Goal: Transaction & Acquisition: Purchase product/service

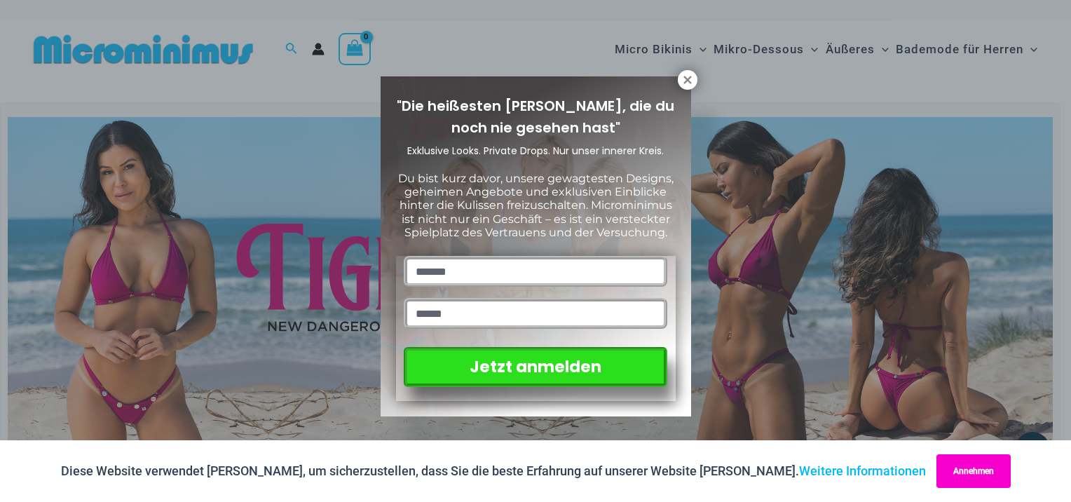
click at [937, 466] on button "Annehmen" at bounding box center [974, 471] width 74 height 34
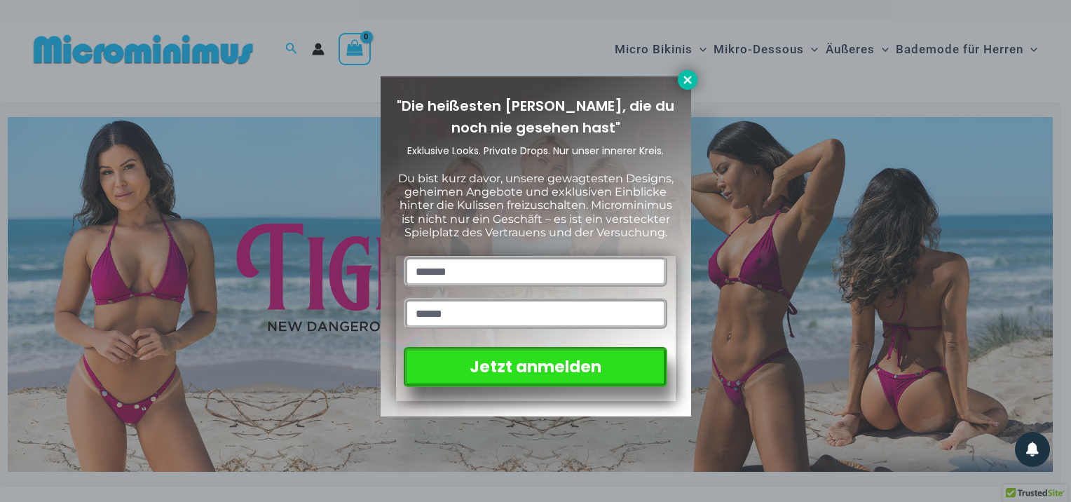
click at [687, 77] on icon at bounding box center [688, 80] width 13 height 13
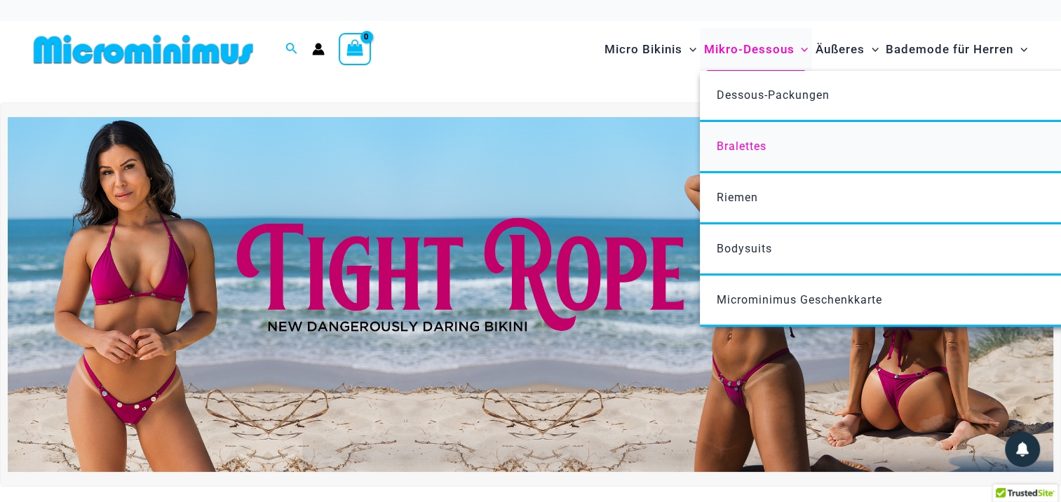
click at [749, 149] on span "Bralettes" at bounding box center [742, 146] width 50 height 13
click at [732, 97] on span "Dessous-Packungen" at bounding box center [773, 94] width 113 height 13
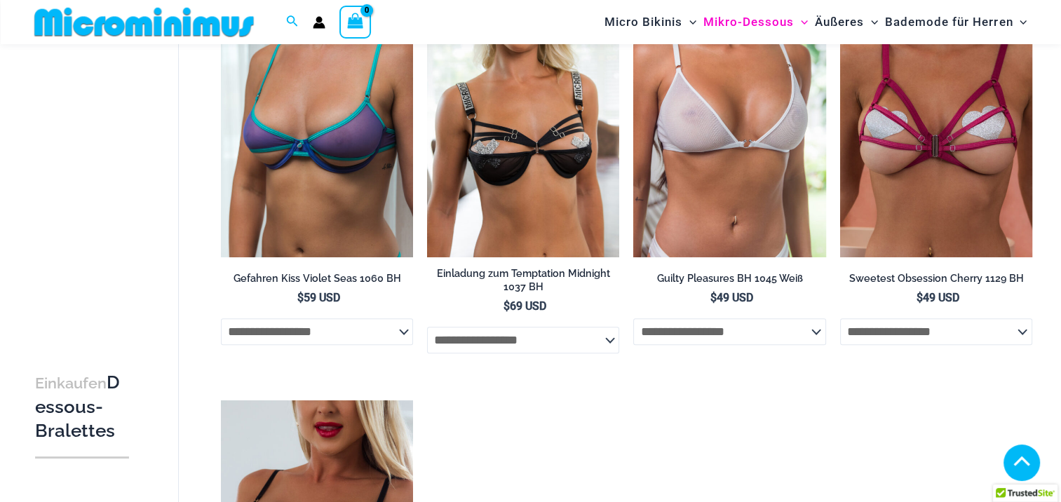
scroll to position [609, 0]
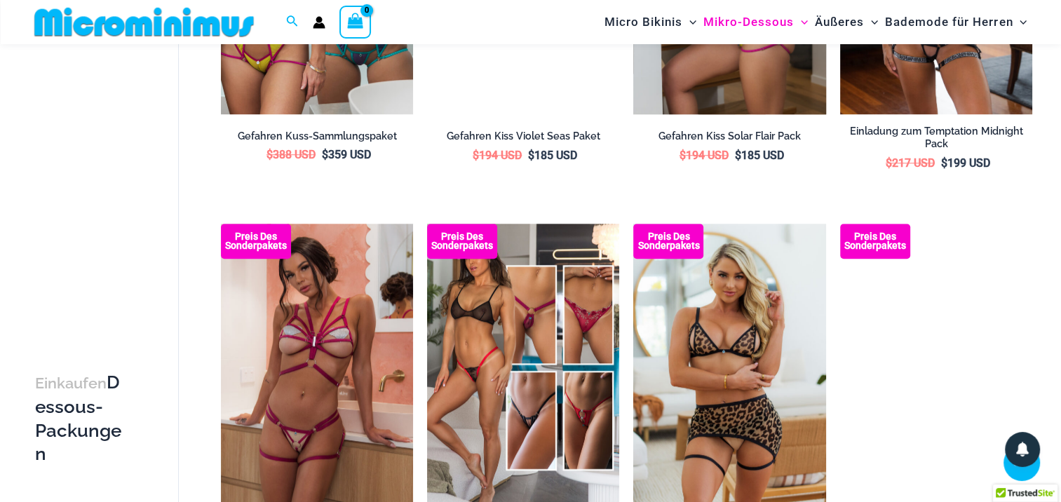
scroll to position [1109, 0]
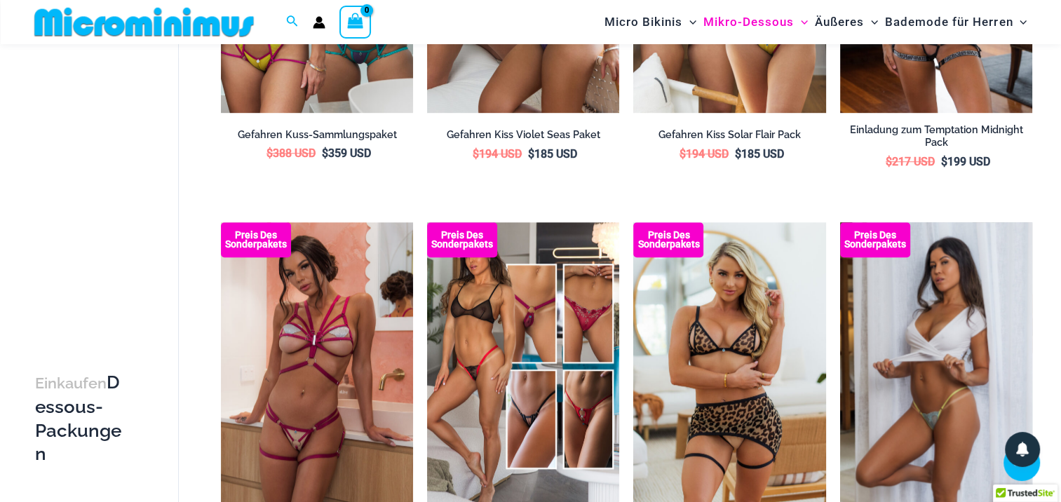
click at [926, 317] on img at bounding box center [936, 366] width 192 height 288
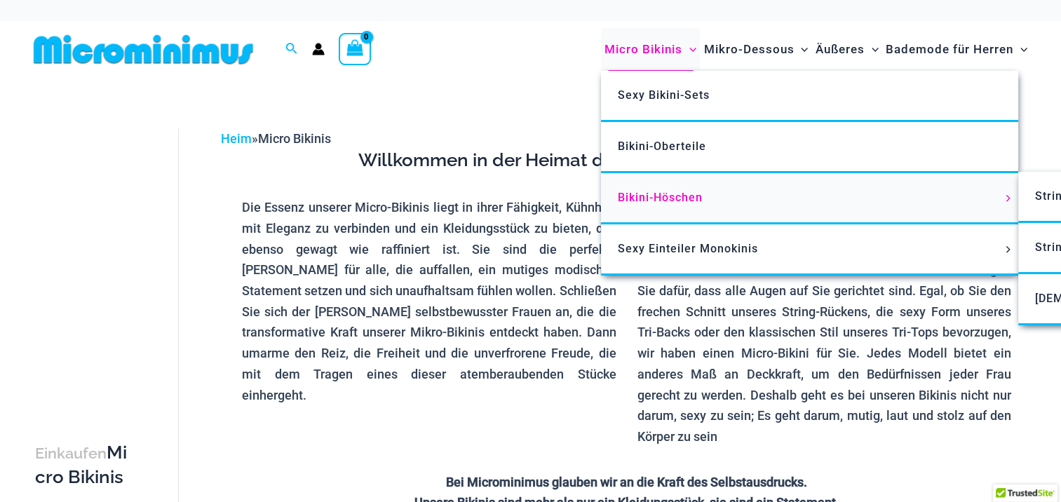
click at [631, 198] on font "Bikini-Höschen" at bounding box center [660, 197] width 85 height 13
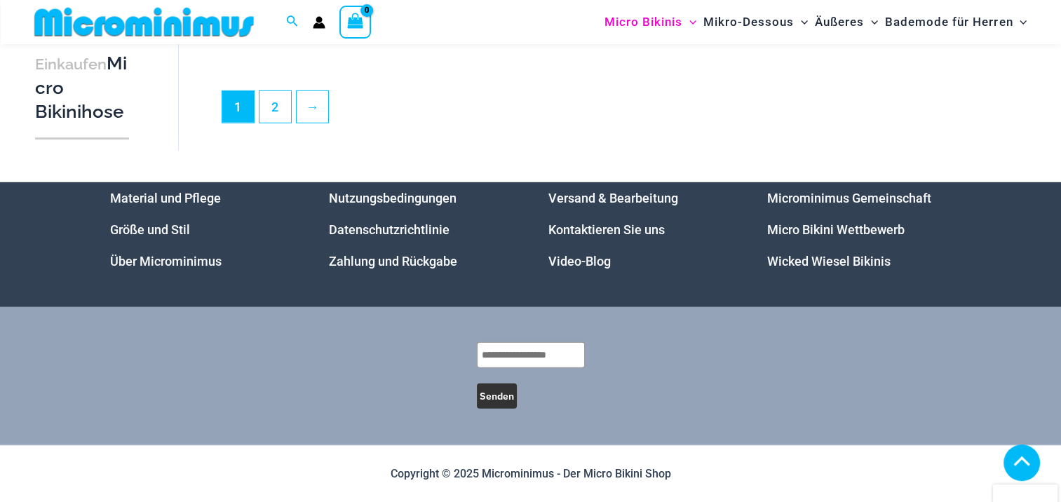
scroll to position [4202, 0]
click at [271, 101] on link "2" at bounding box center [275, 106] width 32 height 33
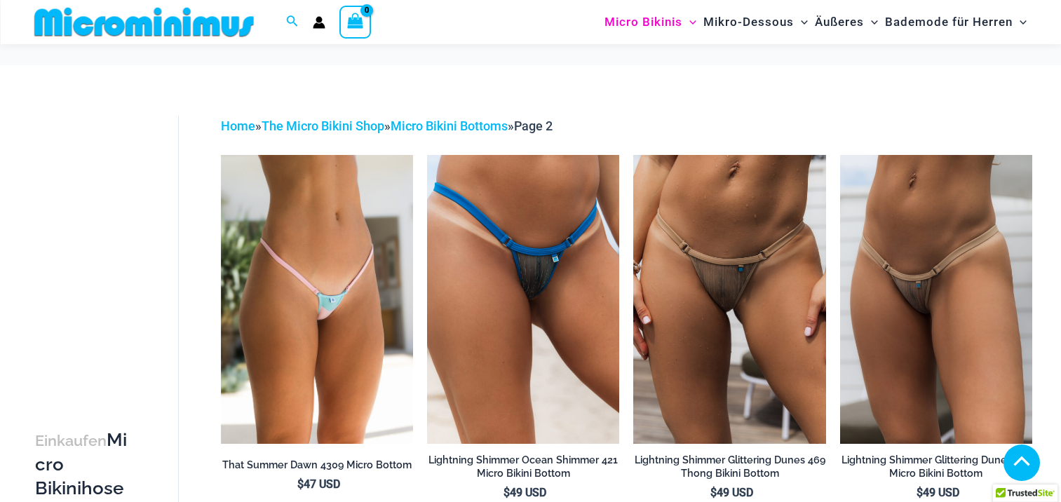
scroll to position [2233, 0]
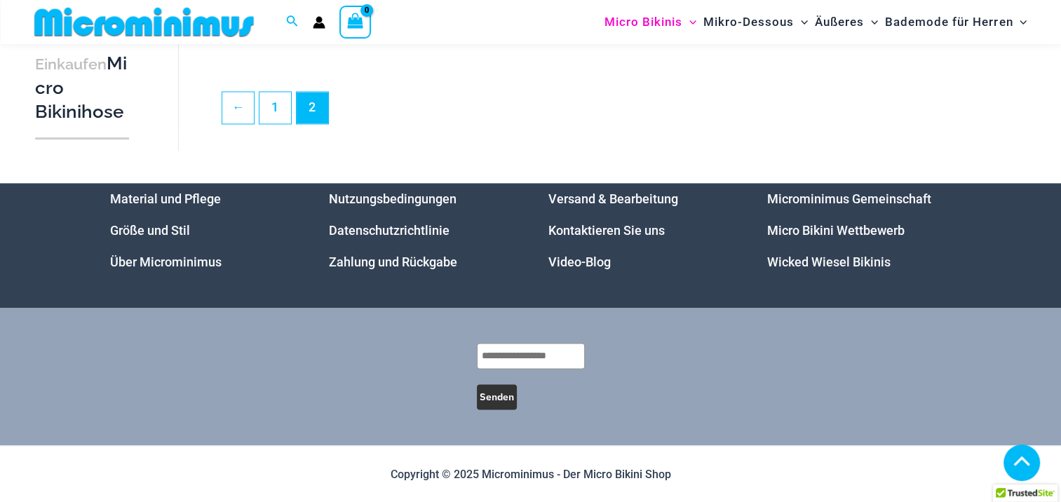
click at [805, 257] on link "Wicked Wiesel Bikinis" at bounding box center [828, 262] width 123 height 15
